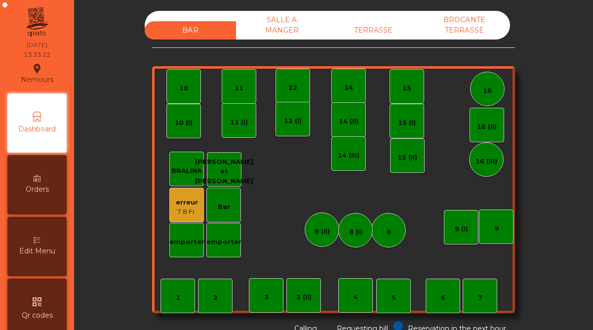
click at [186, 210] on div "7.8 Fr." at bounding box center [187, 212] width 22 height 10
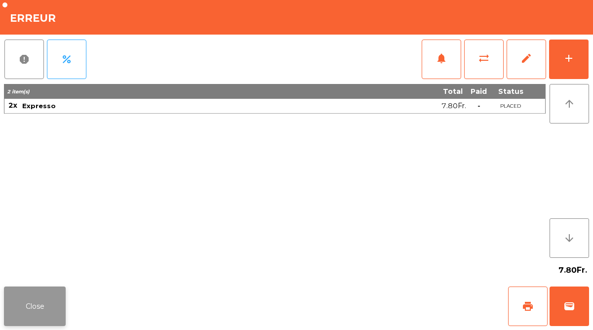
click at [52, 303] on button "Close" at bounding box center [35, 306] width 62 height 40
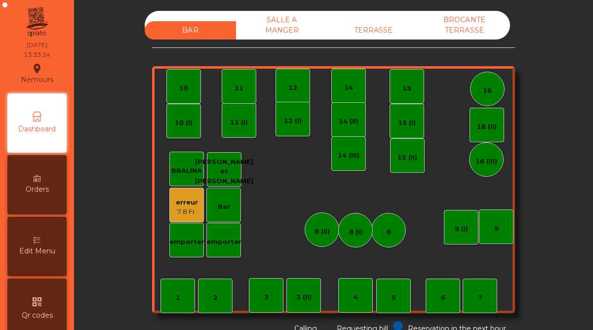
click at [291, 32] on div "SALLE A MANGER" at bounding box center [281, 25] width 91 height 29
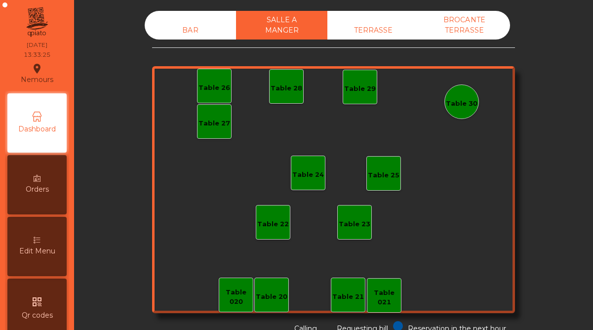
click at [362, 29] on div "TERRASSE" at bounding box center [372, 30] width 91 height 18
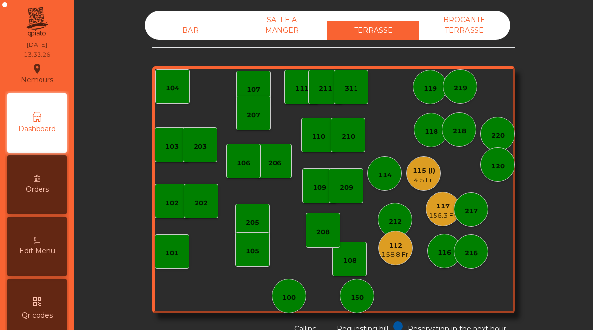
click at [425, 178] on div "4.5 Fr." at bounding box center [424, 180] width 22 height 10
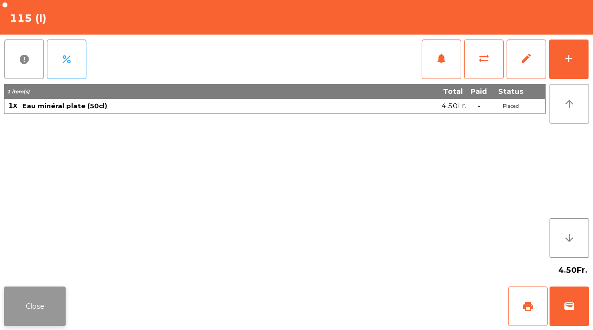
click at [44, 307] on button "Close" at bounding box center [35, 306] width 62 height 40
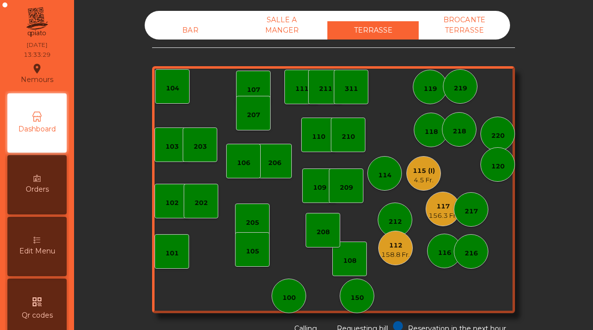
click at [445, 211] on div "156.3 Fr." at bounding box center [443, 216] width 29 height 10
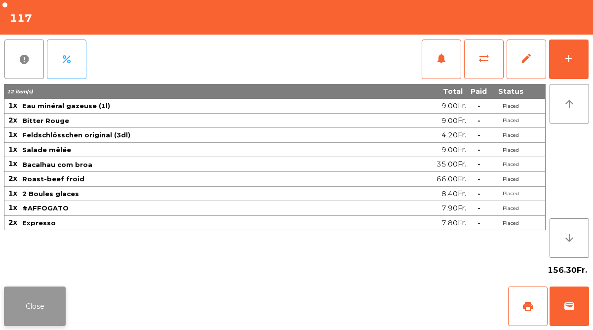
click at [52, 300] on button "Close" at bounding box center [35, 306] width 62 height 40
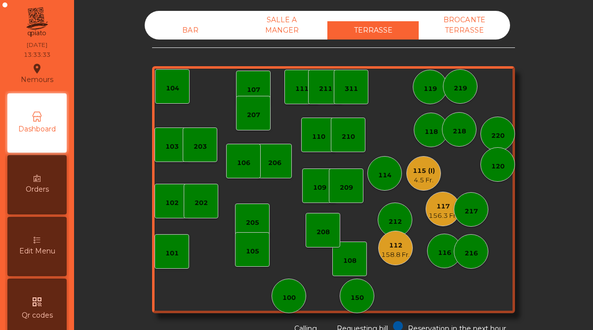
click at [387, 260] on div "112 158.8 Fr." at bounding box center [395, 248] width 35 height 35
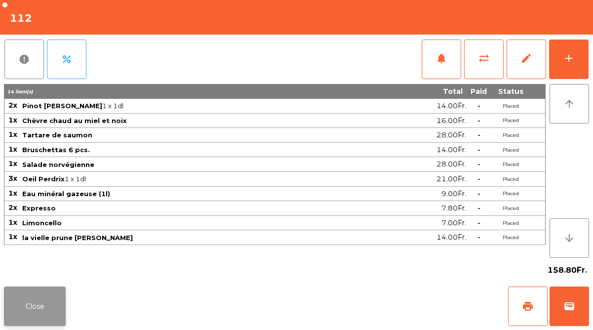
click at [28, 293] on button "Close" at bounding box center [35, 306] width 62 height 40
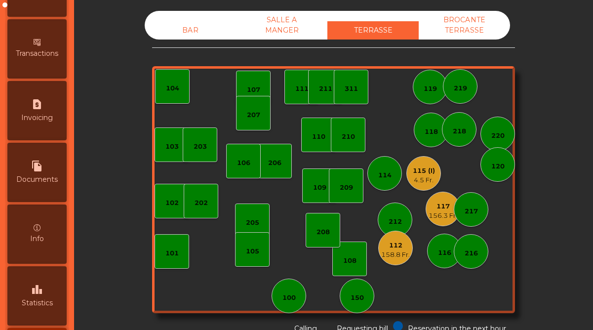
scroll to position [509, 0]
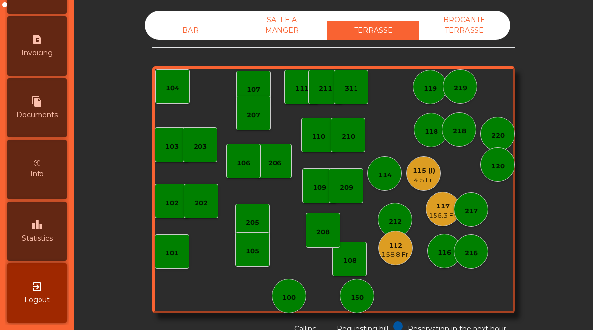
click at [34, 247] on div "leaderboard Statistics" at bounding box center [36, 230] width 59 height 59
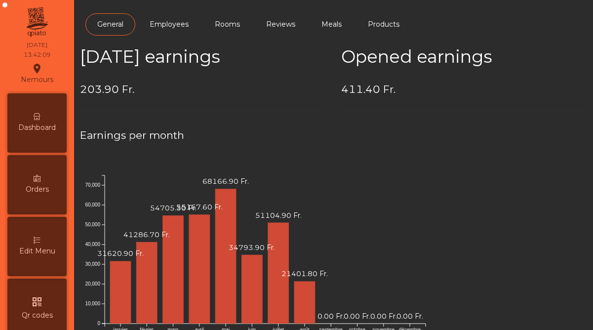
click at [51, 131] on span "Dashboard" at bounding box center [37, 127] width 38 height 10
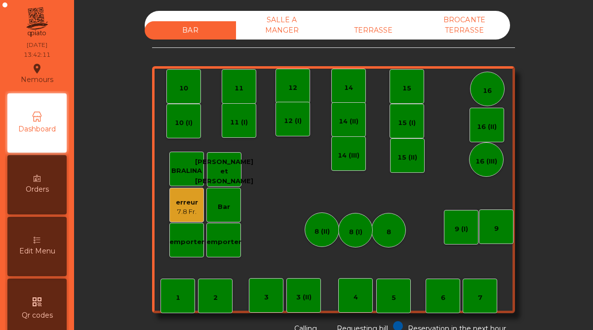
click at [372, 27] on div "TERRASSE" at bounding box center [372, 30] width 91 height 18
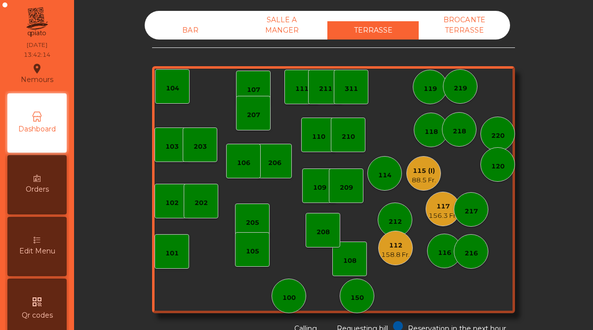
click at [424, 181] on div "88.5 Fr." at bounding box center [424, 180] width 24 height 10
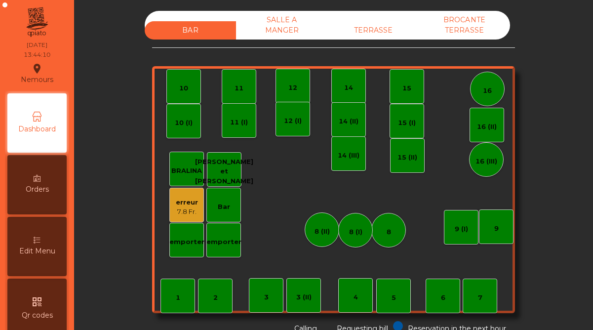
click at [384, 30] on div "TERRASSE" at bounding box center [372, 30] width 91 height 18
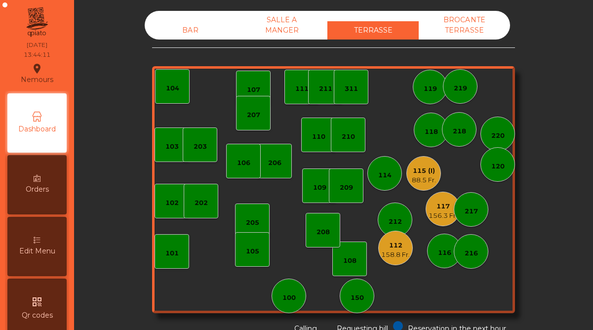
click at [426, 174] on div "115 (I)" at bounding box center [424, 171] width 24 height 10
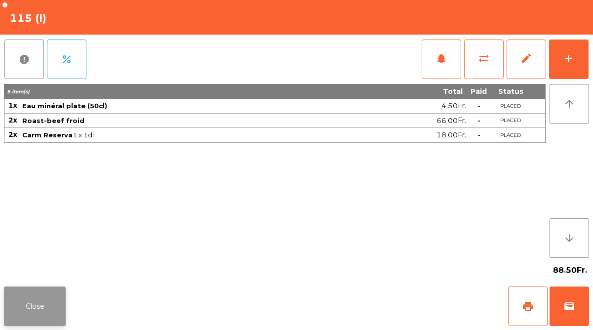
click at [34, 308] on button "Close" at bounding box center [35, 306] width 62 height 40
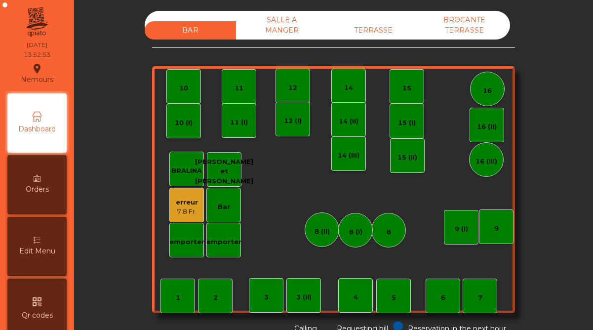
click at [386, 36] on div "TERRASSE" at bounding box center [372, 30] width 91 height 18
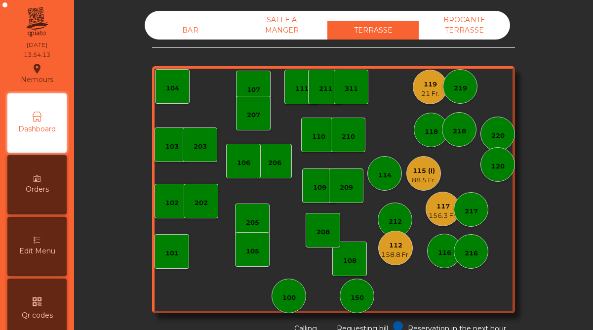
click at [429, 90] on div "21 Fr." at bounding box center [430, 94] width 18 height 10
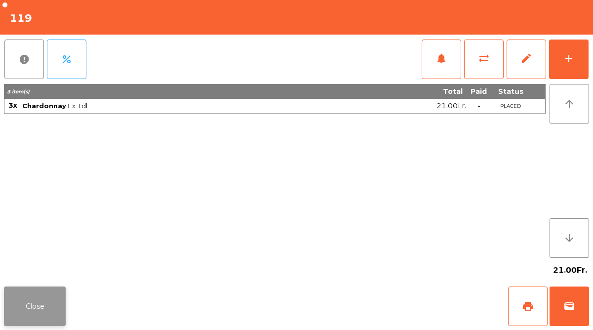
click at [29, 307] on button "Close" at bounding box center [35, 306] width 62 height 40
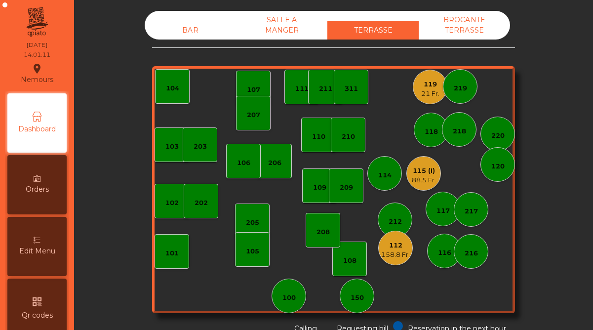
click at [201, 28] on div "BAR" at bounding box center [190, 30] width 91 height 18
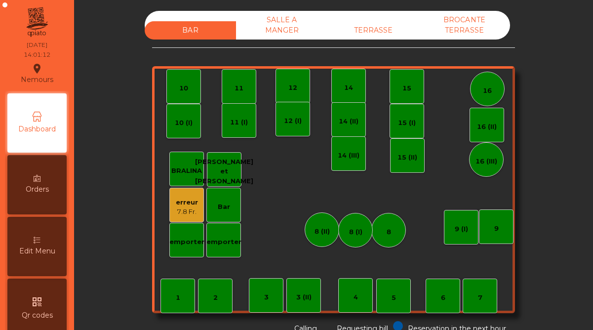
click at [282, 31] on div "SALLE A MANGER" at bounding box center [281, 25] width 91 height 29
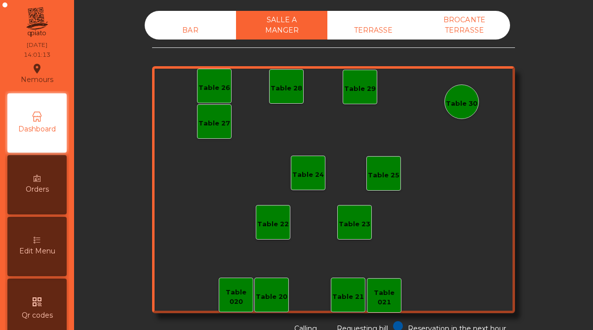
click at [367, 34] on div "TERRASSE" at bounding box center [372, 30] width 91 height 18
